Goal: Connect with others: Connect with others

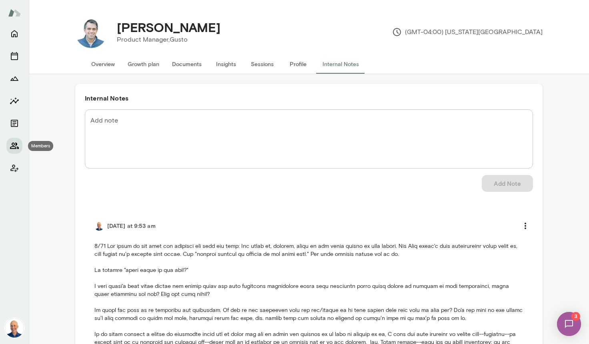
drag, startPoint x: 0, startPoint y: 0, endPoint x: 11, endPoint y: 147, distance: 147.6
click at [11, 147] on icon "Members" at bounding box center [15, 146] width 10 height 10
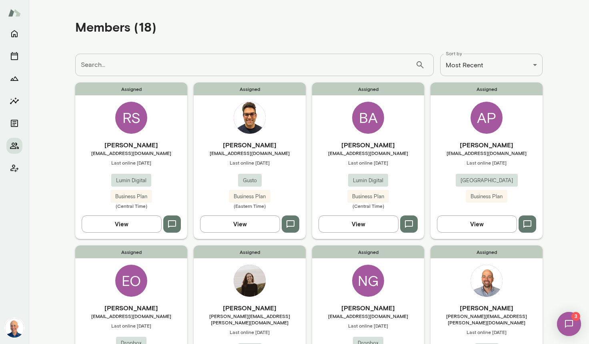
click at [170, 134] on div "Assigned RS [PERSON_NAME] [EMAIL_ADDRESS][DOMAIN_NAME] Last online [DATE] Lumin…" at bounding box center [131, 160] width 112 height 156
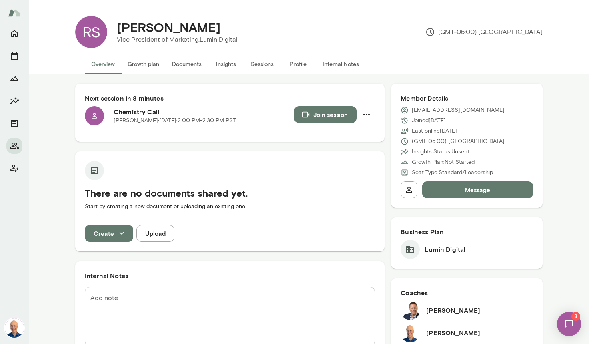
click at [572, 318] on span "3" at bounding box center [575, 316] width 9 height 9
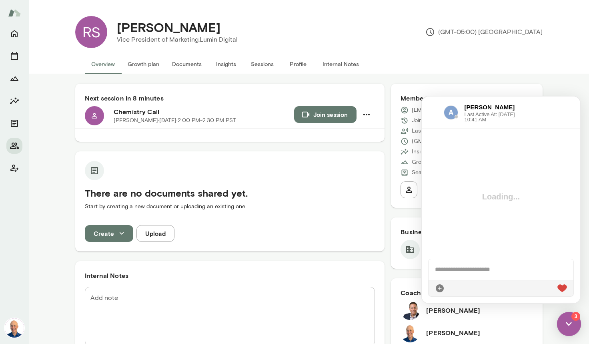
scroll to position [97, 0]
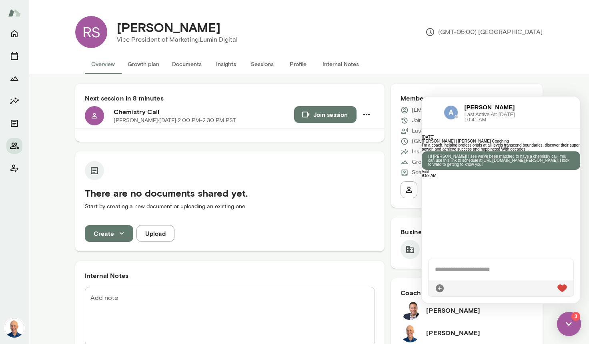
click at [433, 110] on div at bounding box center [432, 113] width 9 height 10
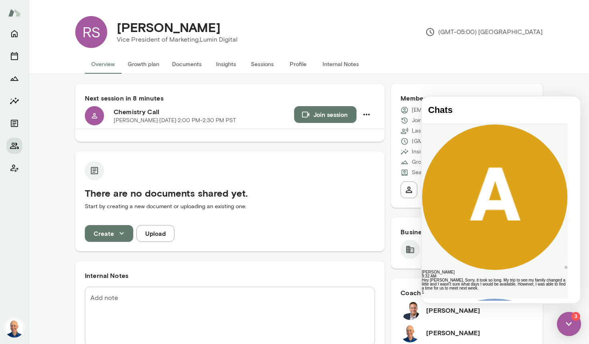
click at [519, 270] on div "[PERSON_NAME]" at bounding box center [495, 272] width 146 height 4
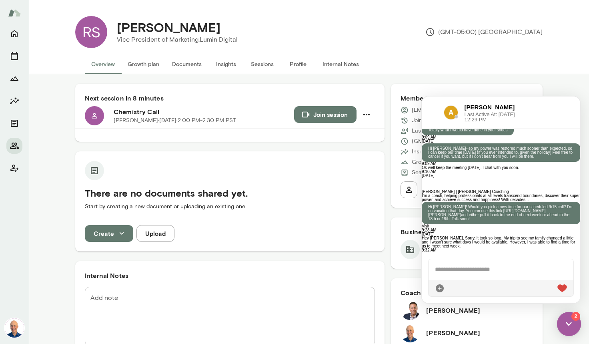
scroll to position [3480, 0]
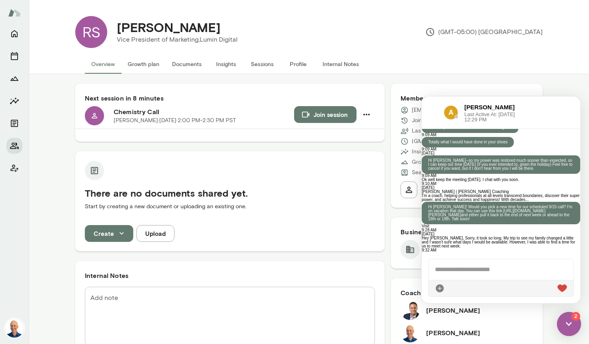
click at [428, 110] on div at bounding box center [432, 113] width 9 height 10
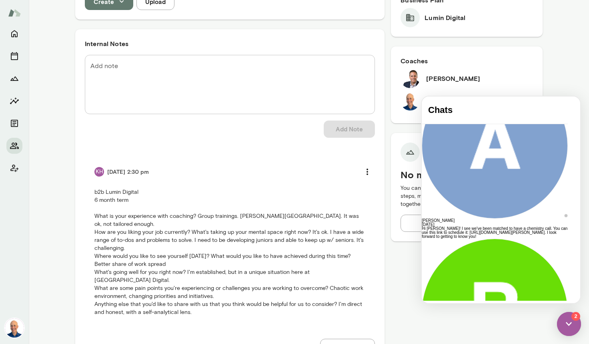
scroll to position [221, 0]
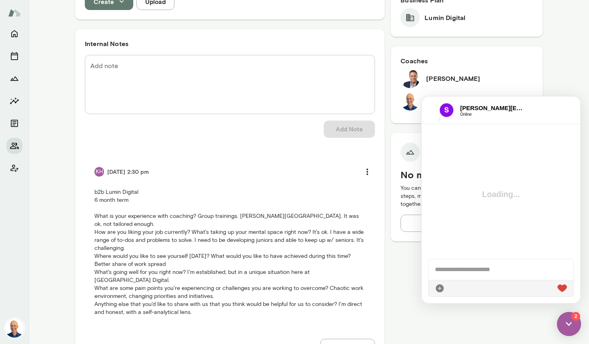
scroll to position [162, 0]
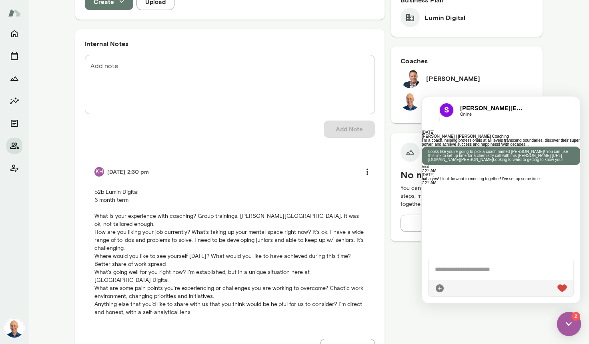
click at [490, 266] on div at bounding box center [500, 269] width 145 height 21
click at [429, 105] on div at bounding box center [430, 110] width 5 height 10
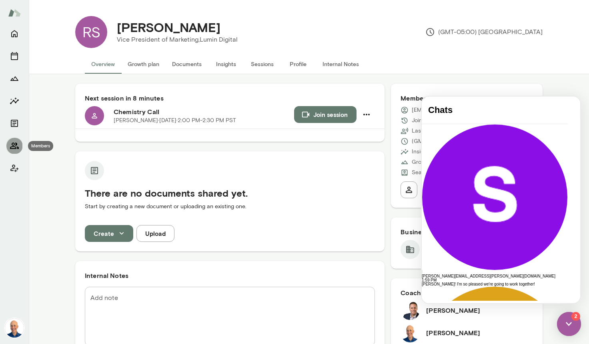
click at [11, 145] on icon "Members" at bounding box center [15, 146] width 10 height 10
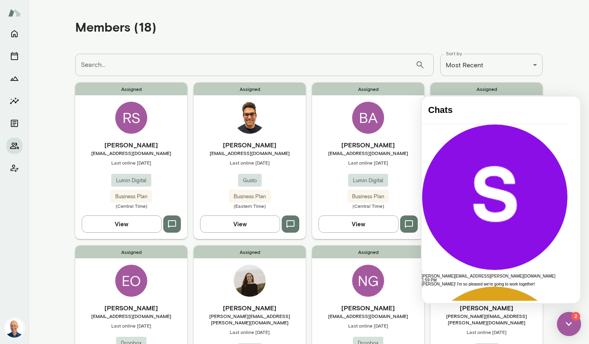
click at [566, 319] on img at bounding box center [569, 324] width 24 height 24
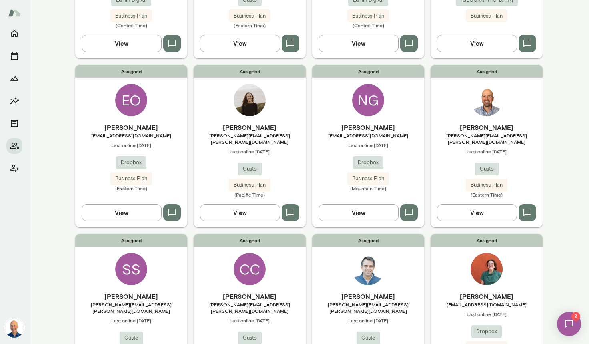
scroll to position [182, 0]
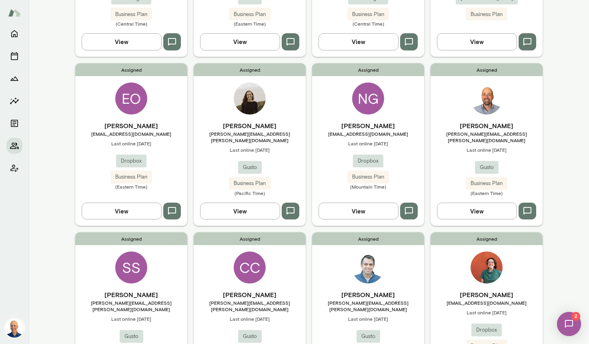
click at [168, 277] on div "Assigned [PERSON_NAME] Stonehocker [EMAIL_ADDRESS][PERSON_NAME][DOMAIN_NAME] La…" at bounding box center [131, 313] width 112 height 162
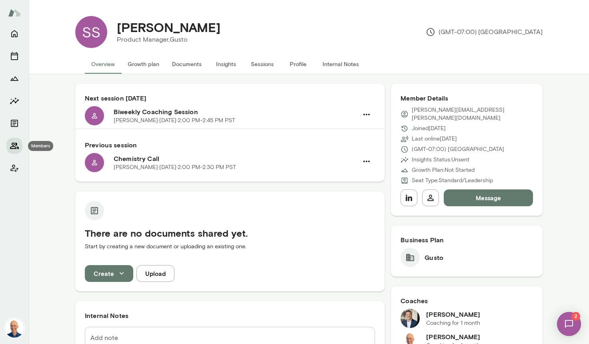
click at [15, 140] on button "Members" at bounding box center [14, 146] width 16 height 16
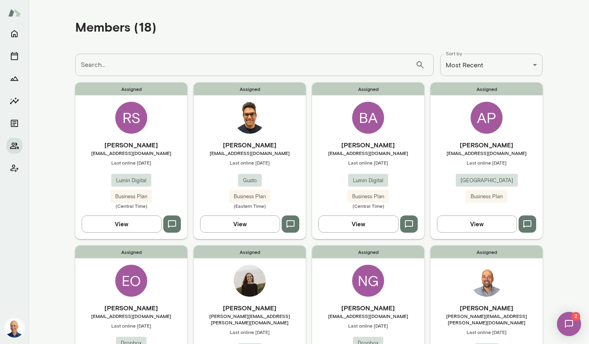
click at [161, 126] on div "Assigned RS [PERSON_NAME] [EMAIL_ADDRESS][DOMAIN_NAME] Last online [DATE] Lumin…" at bounding box center [131, 160] width 112 height 156
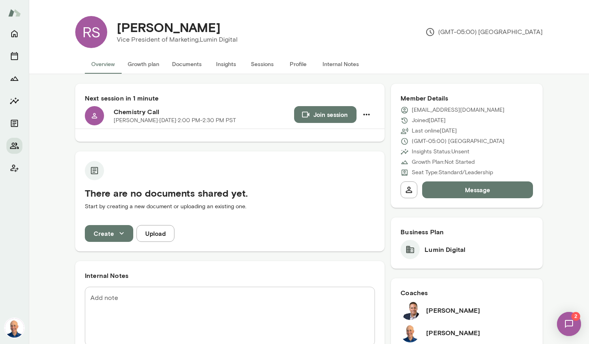
click at [333, 115] on button "Join session" at bounding box center [325, 114] width 62 height 17
